Goal: Task Accomplishment & Management: Complete application form

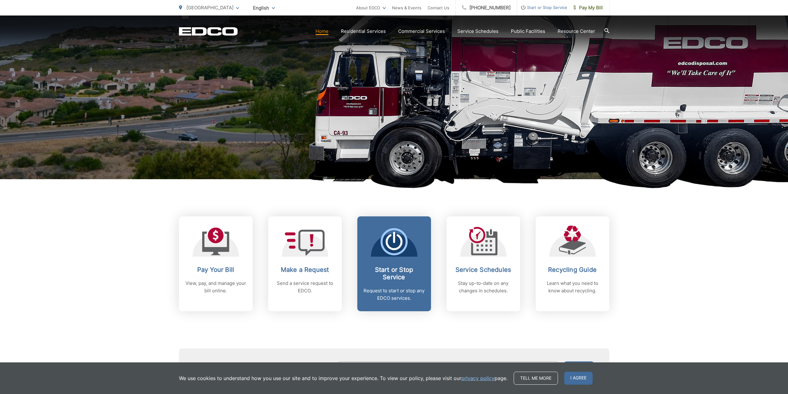
scroll to position [93, 0]
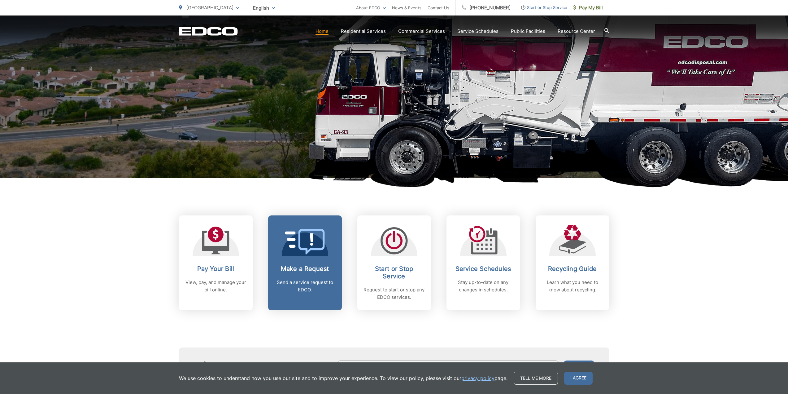
click at [302, 267] on h2 "Make a Request" at bounding box center [304, 268] width 61 height 7
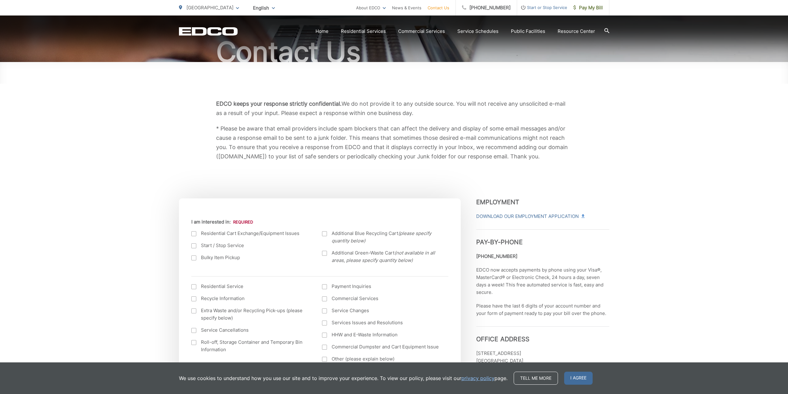
scroll to position [93, 0]
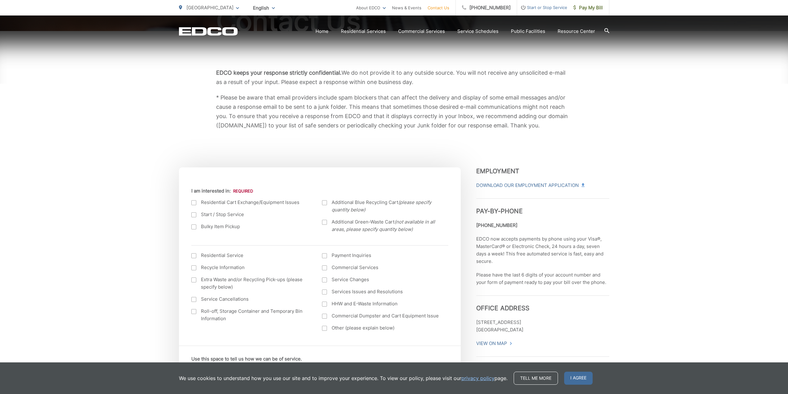
click at [192, 228] on div at bounding box center [193, 226] width 5 height 5
click at [0, 0] on input "Bulky Item Pickup" at bounding box center [0, 0] width 0 height 0
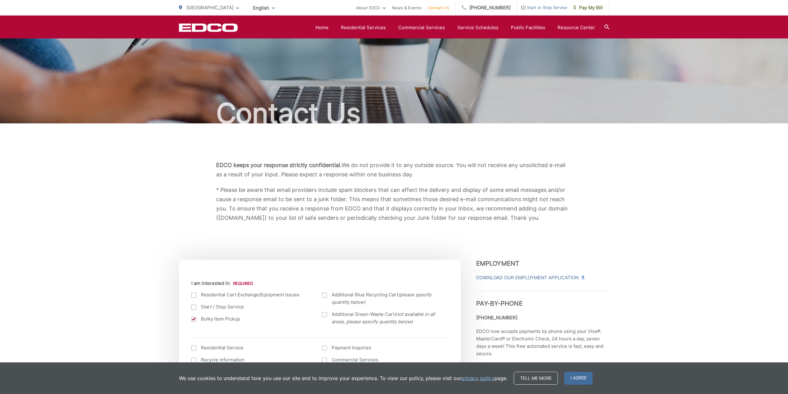
scroll to position [0, 0]
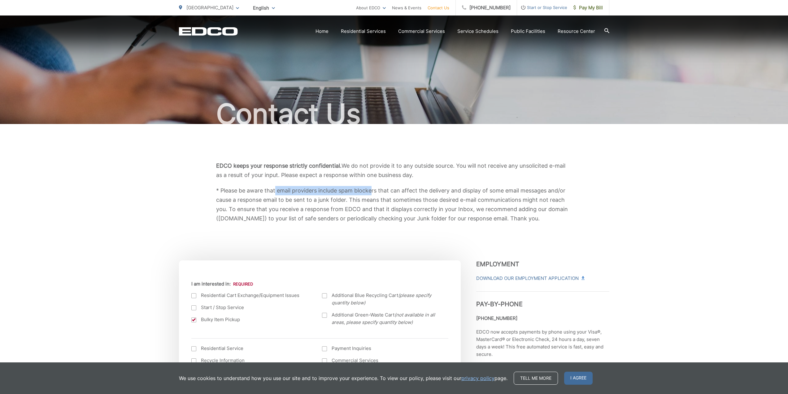
drag, startPoint x: 277, startPoint y: 190, endPoint x: 372, endPoint y: 193, distance: 95.1
click at [372, 193] on p "* Please be aware that email providers include spam blockers that can affect th…" at bounding box center [394, 204] width 356 height 37
click at [367, 179] on p "EDCO keeps your response strictly confidential. We do not provide it to any out…" at bounding box center [394, 170] width 356 height 19
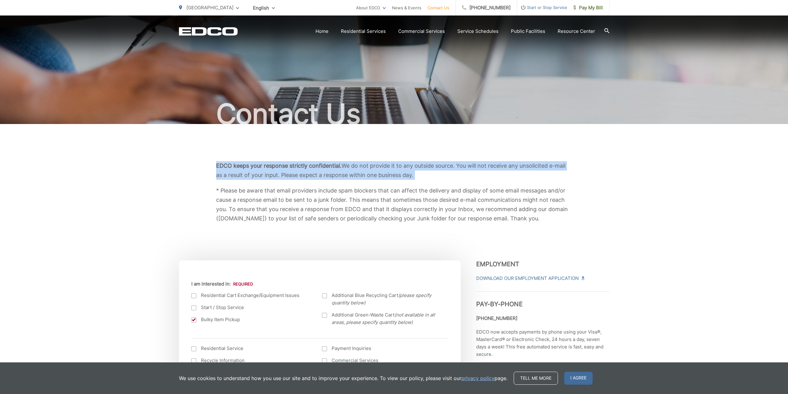
click at [367, 179] on p "EDCO keeps your response strictly confidential. We do not provide it to any out…" at bounding box center [394, 170] width 356 height 19
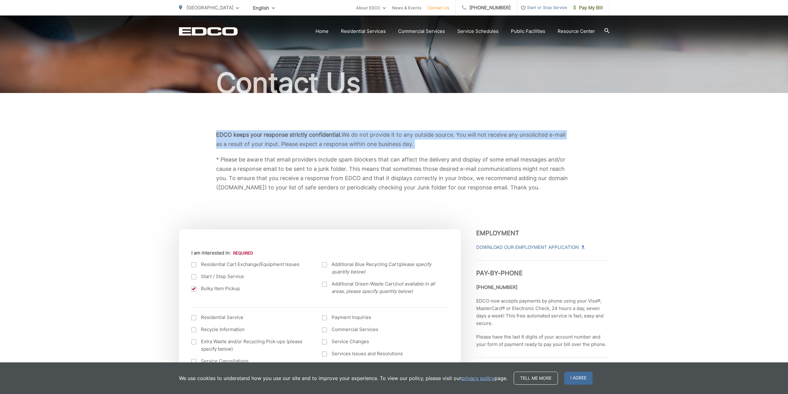
drag, startPoint x: 418, startPoint y: 171, endPoint x: 547, endPoint y: 186, distance: 129.3
click at [547, 186] on p "* Please be aware that email providers include spam blockers that can affect th…" at bounding box center [394, 173] width 356 height 37
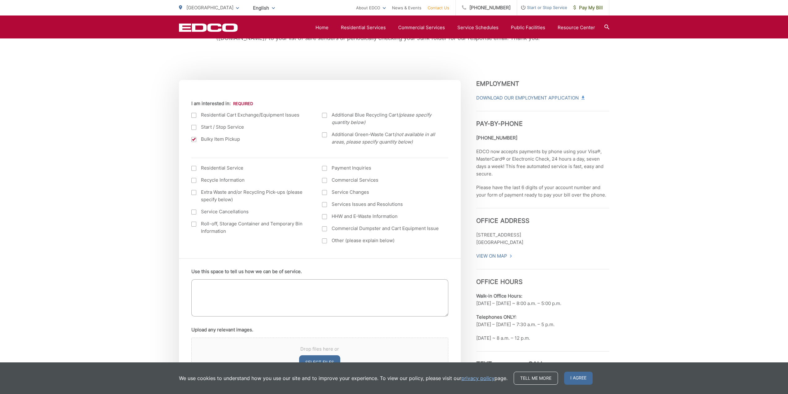
scroll to position [217, 0]
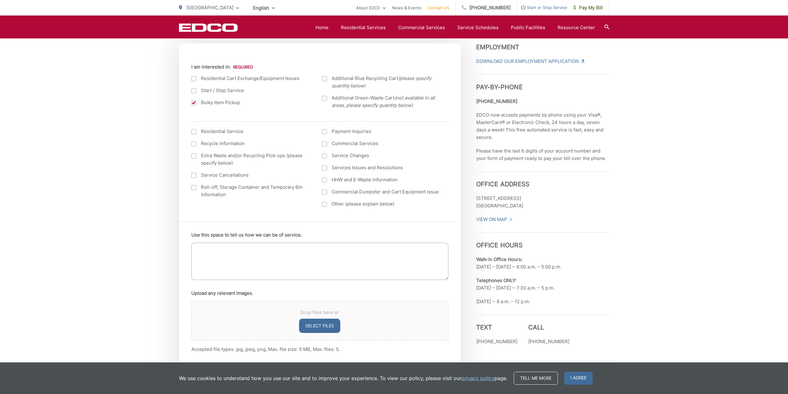
click at [339, 259] on textarea "Use this space to tell us how we can be of service." at bounding box center [319, 261] width 257 height 37
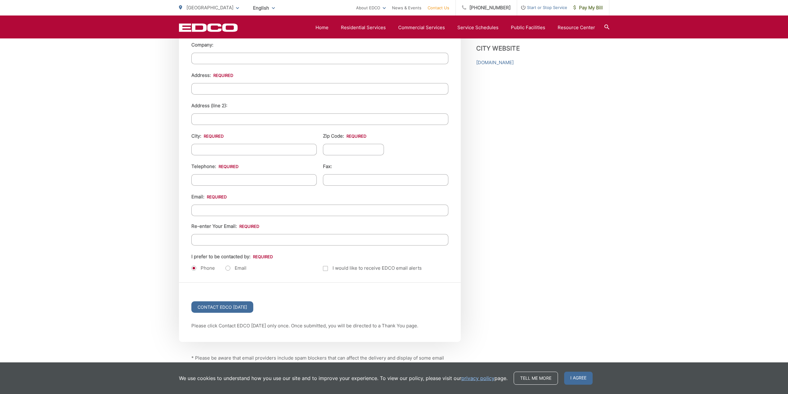
scroll to position [650, 0]
click at [229, 267] on label "Email" at bounding box center [235, 267] width 21 height 6
radio input "true"
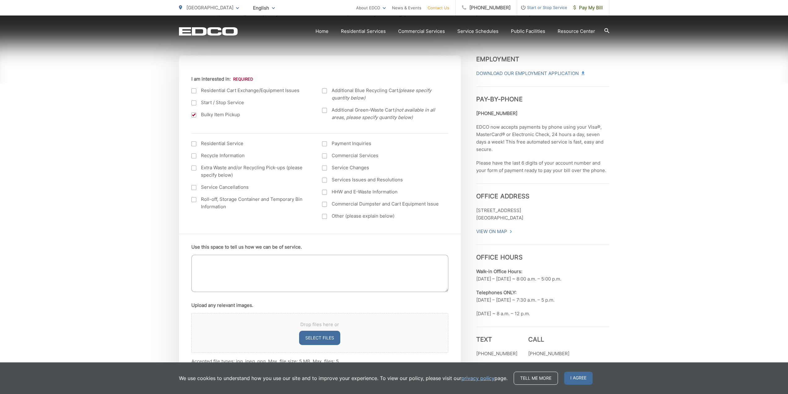
scroll to position [217, 0]
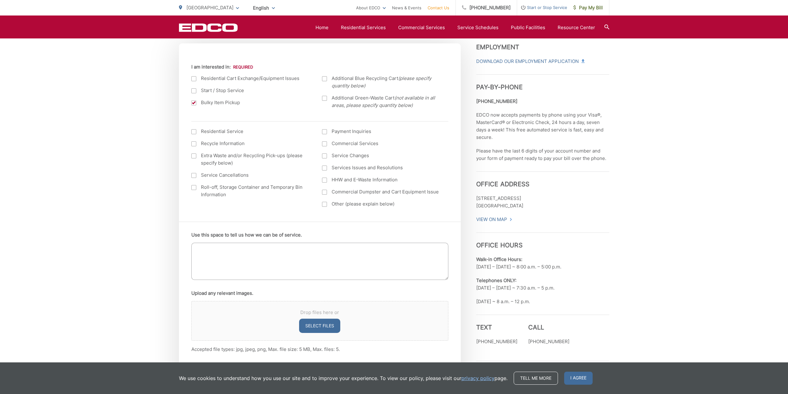
click at [302, 253] on textarea "Use this space to tell us how we can be of service." at bounding box center [319, 261] width 257 height 37
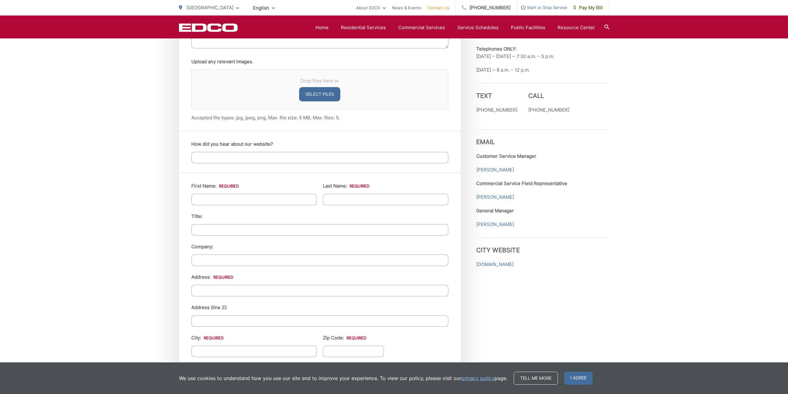
scroll to position [465, 0]
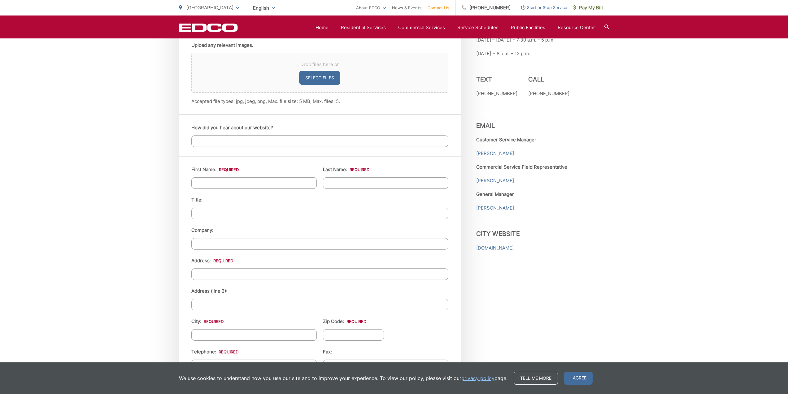
type textarea "I would like to have an old water heater picked up."
click at [228, 183] on input "First Name: *" at bounding box center [253, 182] width 125 height 11
type input "[PERSON_NAME]"
type input "Kchao"
type input "[STREET_ADDRESS]"
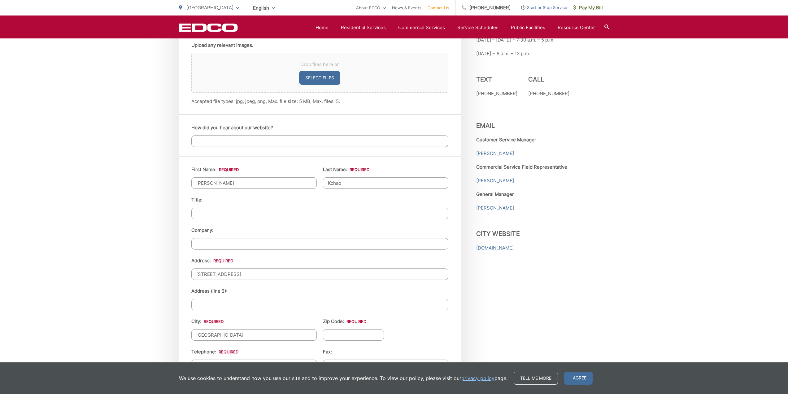
type input "[GEOGRAPHIC_DATA]"
type input "c"
type input "90275"
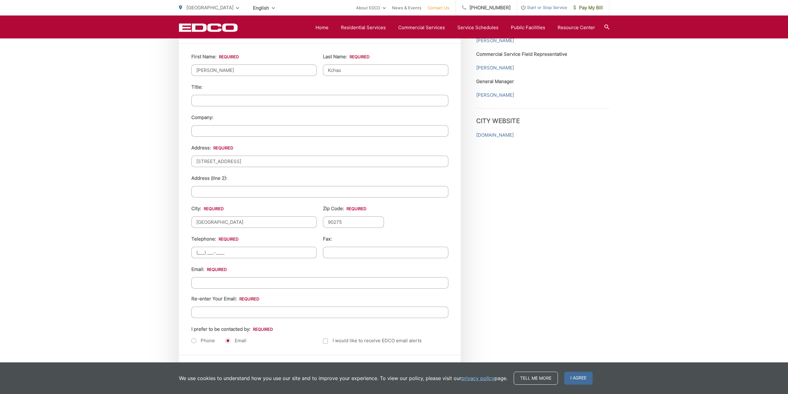
scroll to position [619, 0]
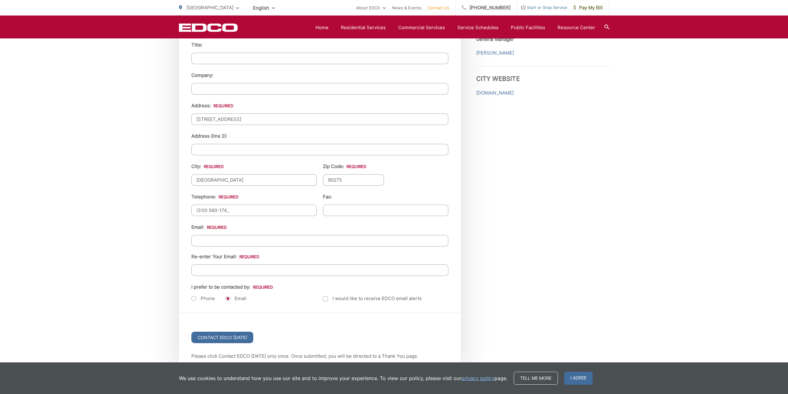
type input "[PHONE_NUMBER]"
type input "(___) ___-____"
type input "[EMAIL_ADDRESS][DOMAIN_NAME]"
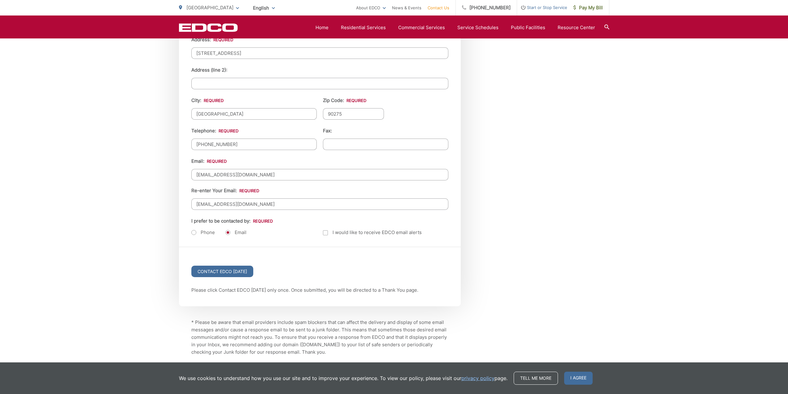
scroll to position [723, 0]
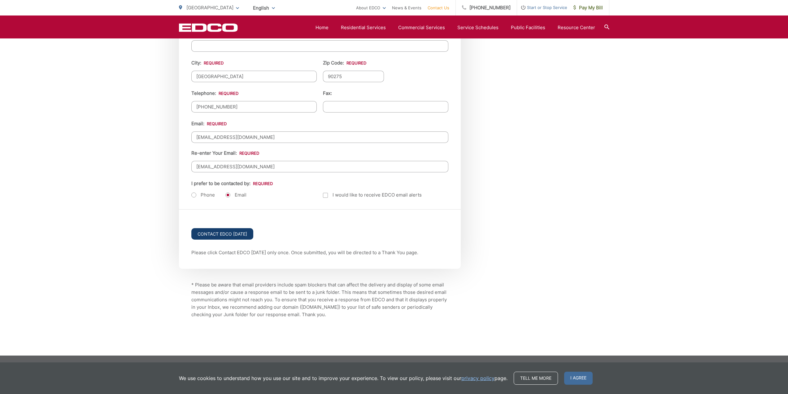
type input "[EMAIL_ADDRESS][DOMAIN_NAME]"
click at [225, 232] on input "Contact EDCO [DATE]" at bounding box center [222, 233] width 62 height 11
